Goal: Task Accomplishment & Management: Manage account settings

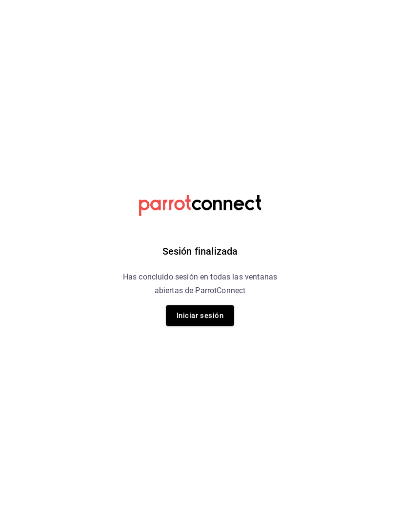
click at [209, 317] on button "Iniciar sesión" at bounding box center [200, 316] width 68 height 20
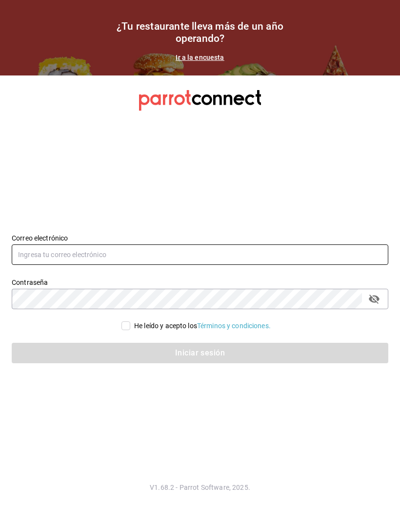
click at [200, 265] on input "text" at bounding box center [200, 255] width 376 height 20
type input "r"
click at [125, 265] on input "text" at bounding box center [200, 255] width 376 height 20
type input "r"
type input "rossyevol@hotmail.com"
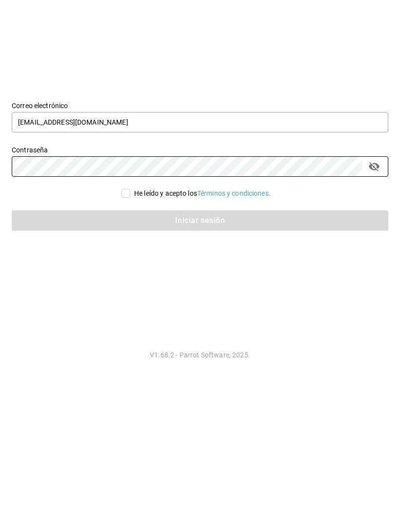
scroll to position [33, 0]
click at [131, 321] on span "He leído y acepto los Términos y condiciones." at bounding box center [200, 326] width 140 height 10
click at [130, 322] on input "He leído y acepto los Términos y condiciones." at bounding box center [125, 326] width 9 height 9
checkbox input "true"
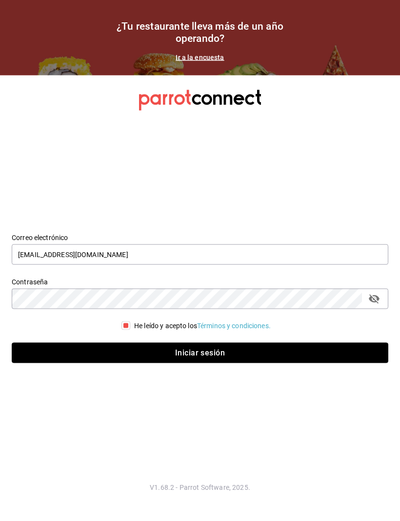
click at [197, 364] on button "Iniciar sesión" at bounding box center [200, 353] width 376 height 20
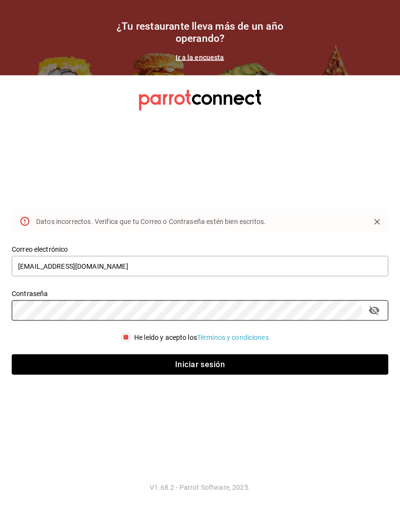
click at [200, 375] on button "Iniciar sesión" at bounding box center [200, 365] width 376 height 20
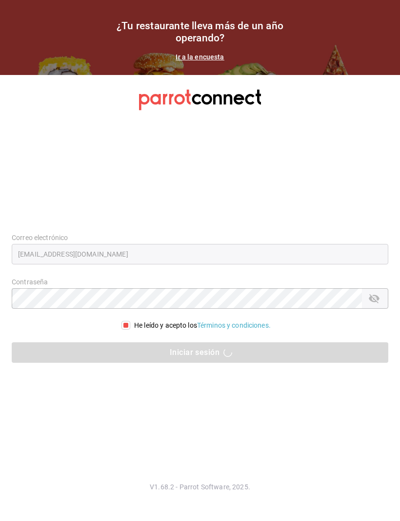
click at [381, 447] on section "Datos incorrectos. Verifica que tu Correo o Contraseña estén bien escritos. Cor…" at bounding box center [200, 299] width 400 height 446
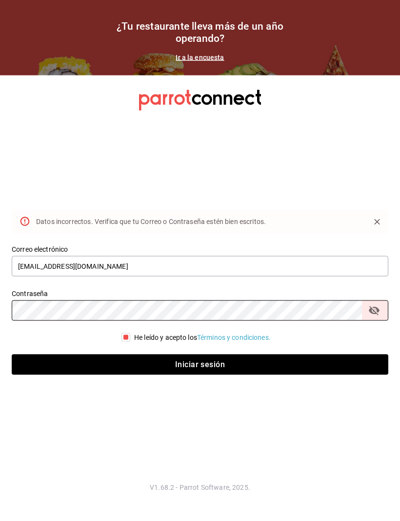
click at [200, 375] on button "Iniciar sesión" at bounding box center [200, 365] width 376 height 20
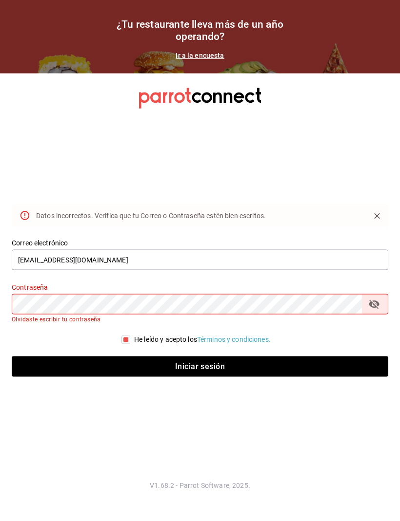
click at [90, 173] on section "Datos incorrectos. Verifica que tu Correo o Contraseña estén bien escritos. Cor…" at bounding box center [200, 299] width 400 height 446
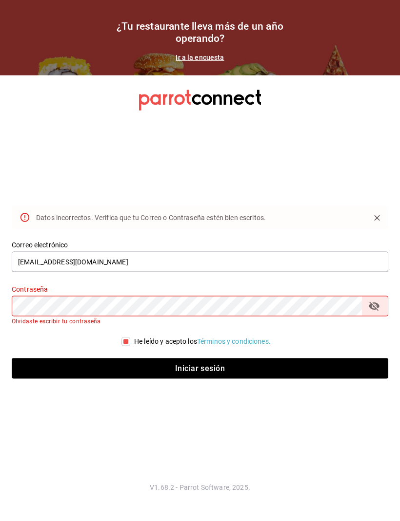
click at [218, 179] on section "Datos incorrectos. Verifica que tu Correo o Contraseña estén bien escritos. Cor…" at bounding box center [200, 299] width 400 height 446
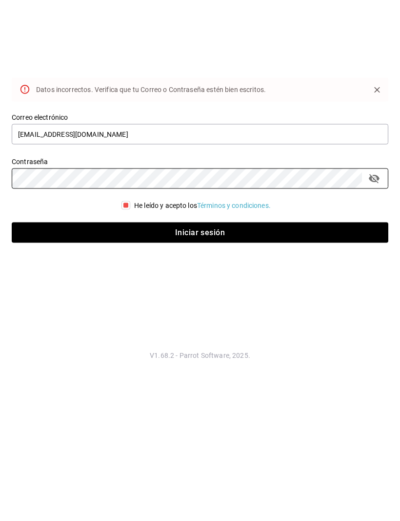
scroll to position [32, 0]
click at [209, 355] on button "Iniciar sesión" at bounding box center [200, 365] width 376 height 20
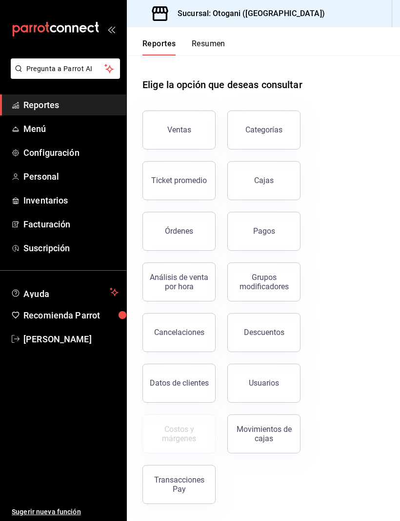
click at [213, 49] on button "Resumen" at bounding box center [209, 47] width 34 height 17
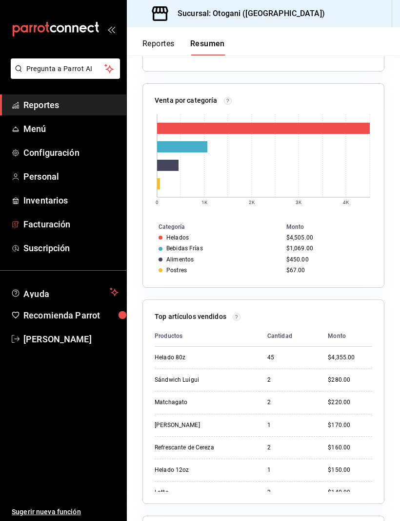
click at [97, 222] on span "Facturación" at bounding box center [70, 224] width 95 height 13
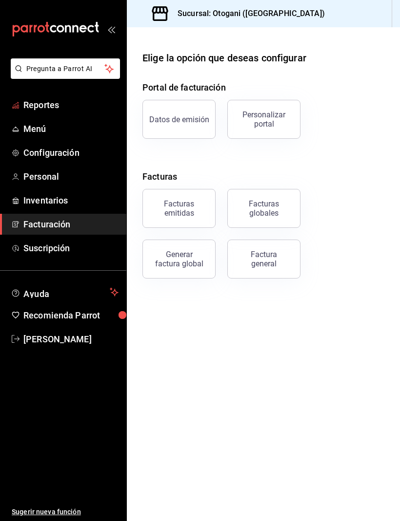
click at [52, 101] on span "Reportes" at bounding box center [70, 104] width 95 height 13
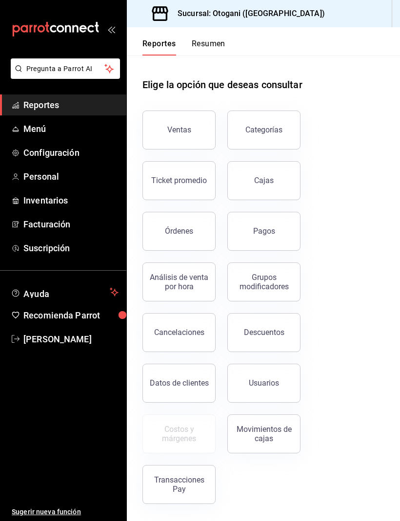
click at [215, 35] on div "Reportes Resumen" at bounding box center [176, 41] width 98 height 28
click at [210, 46] on button "Resumen" at bounding box center [209, 47] width 34 height 17
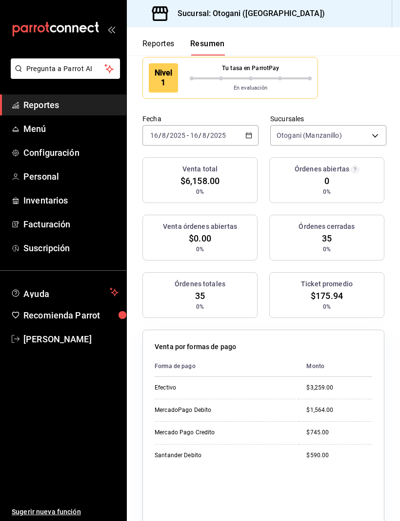
scroll to position [81, 0]
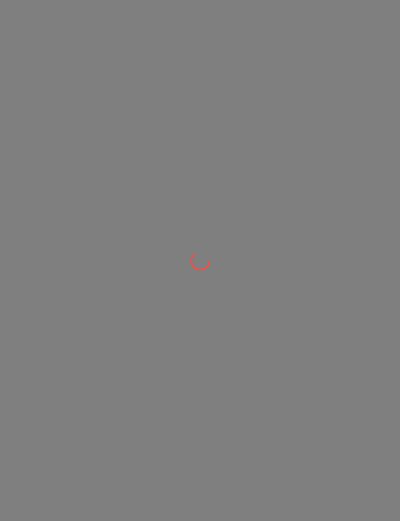
scroll to position [0, 0]
